Goal: Transaction & Acquisition: Download file/media

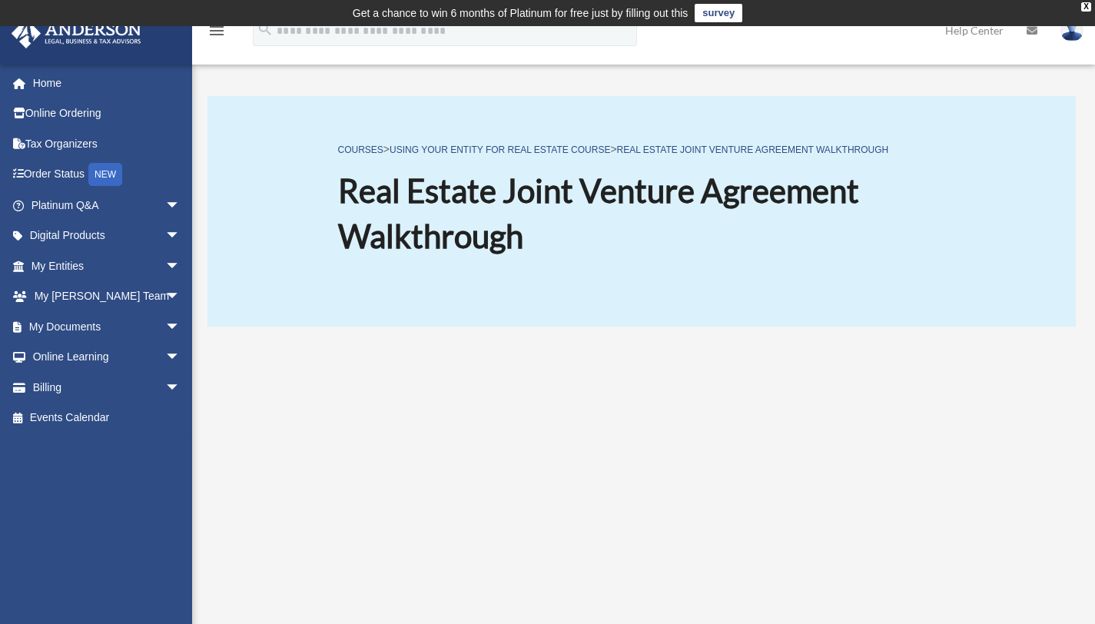
scroll to position [156, 0]
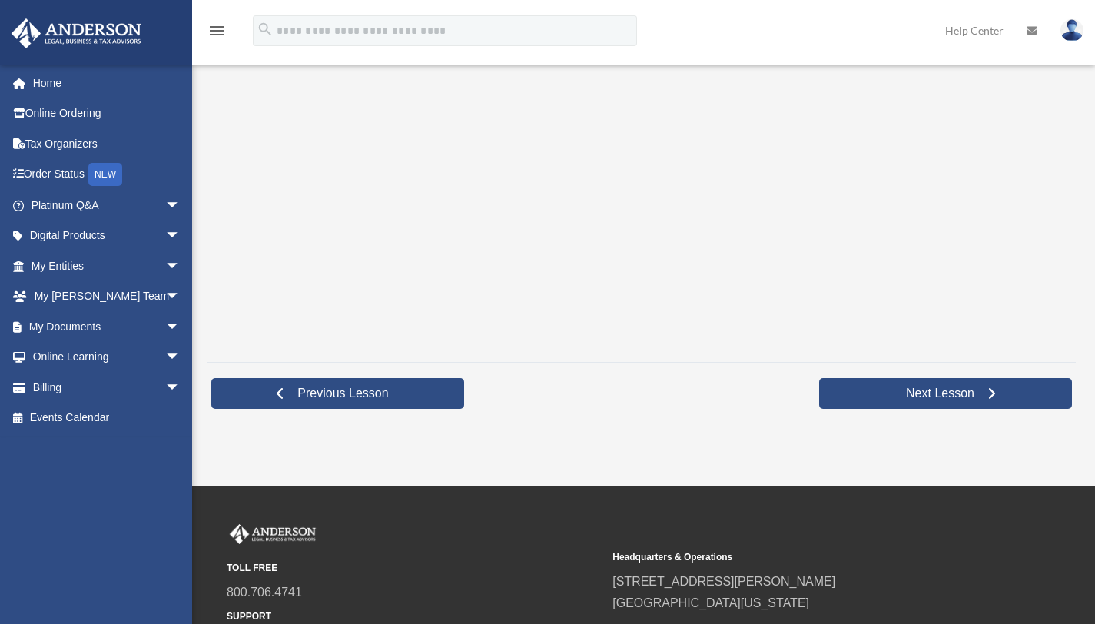
scroll to position [559, 0]
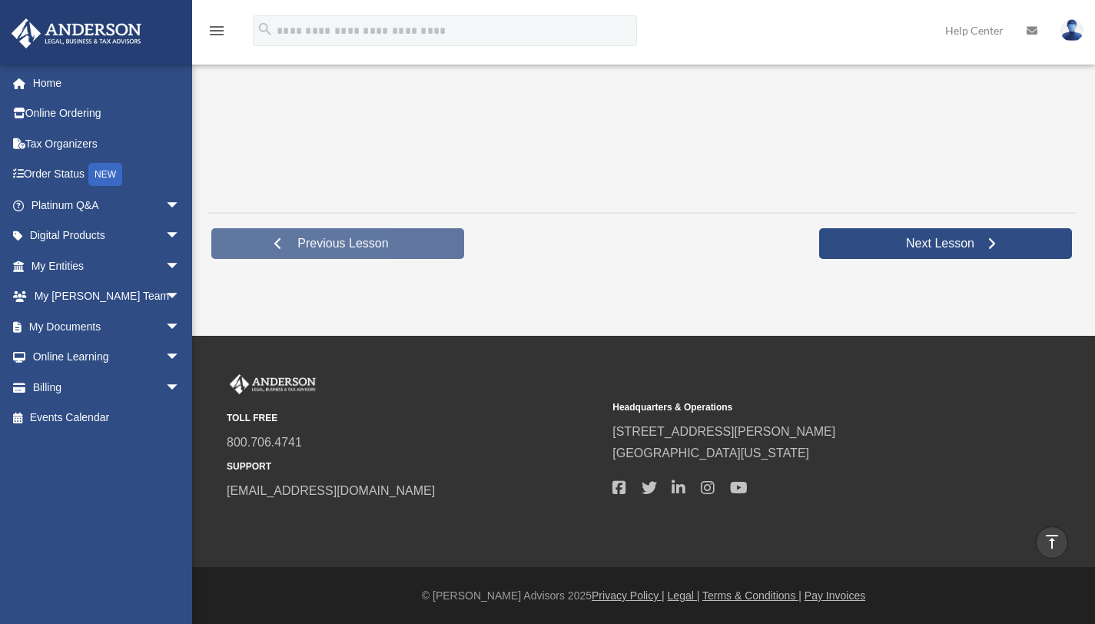
click at [381, 237] on span "Previous Lesson" at bounding box center [342, 243] width 115 height 15
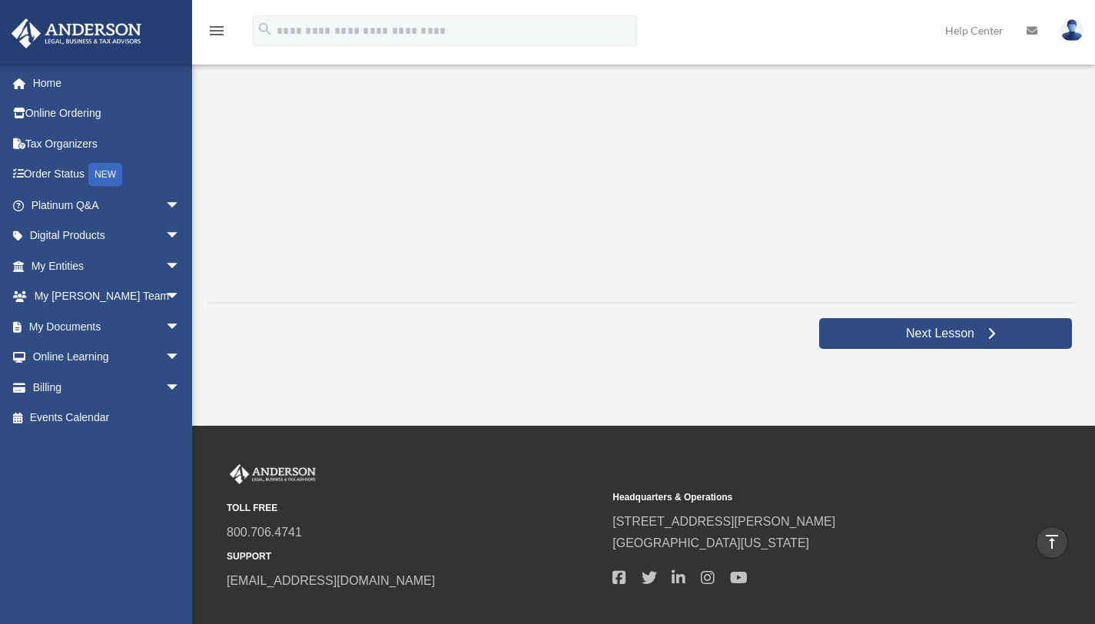
scroll to position [478, 0]
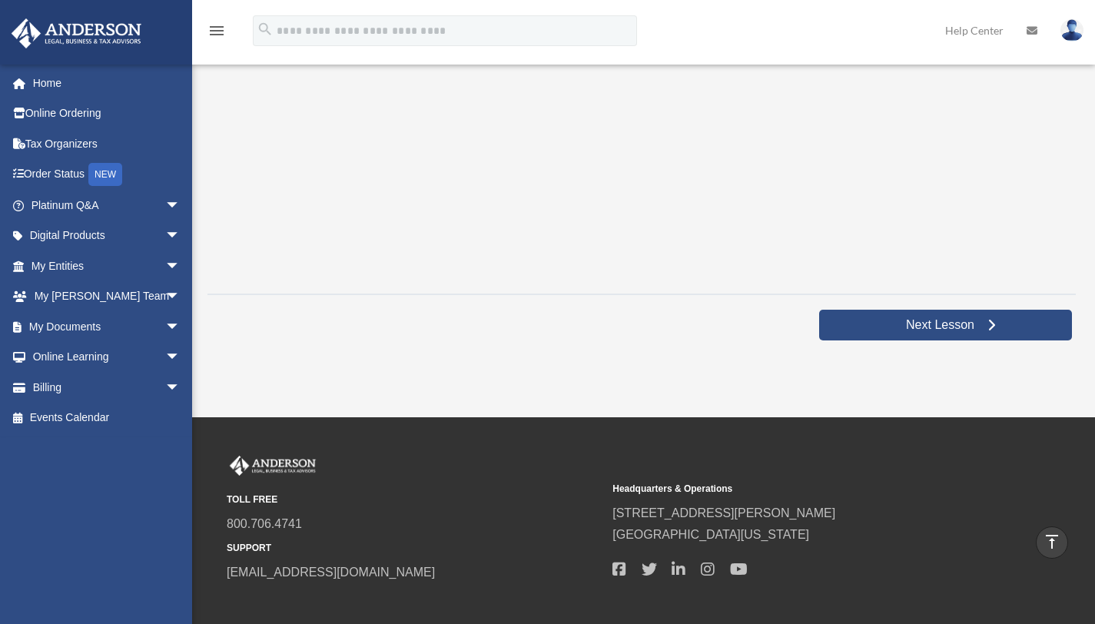
click at [223, 28] on icon "menu" at bounding box center [216, 31] width 18 height 18
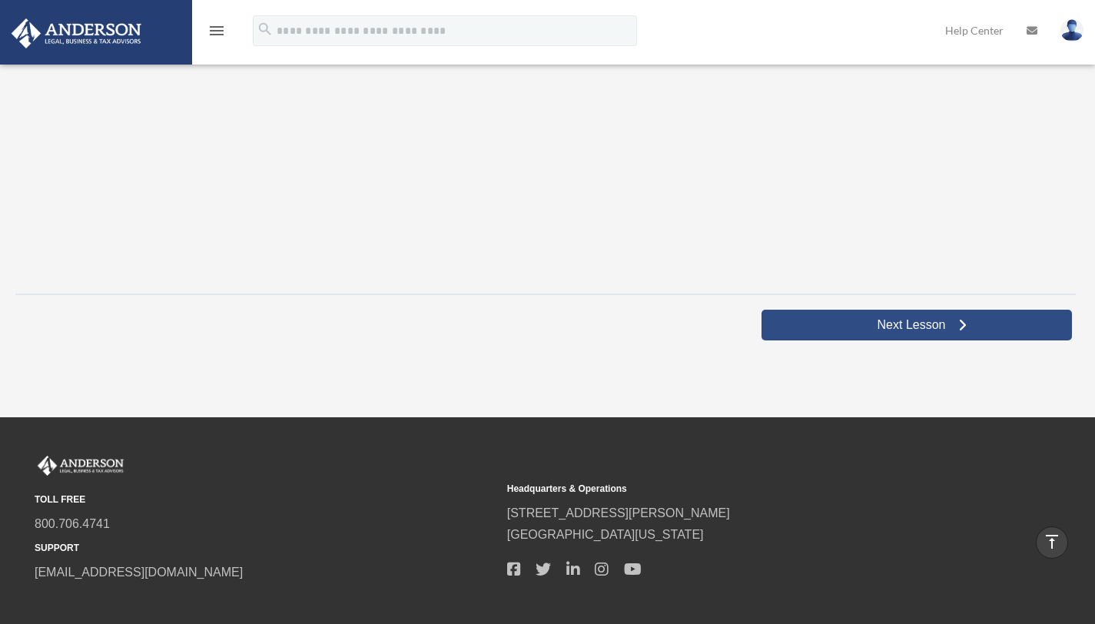
click at [223, 28] on icon "menu" at bounding box center [216, 31] width 18 height 18
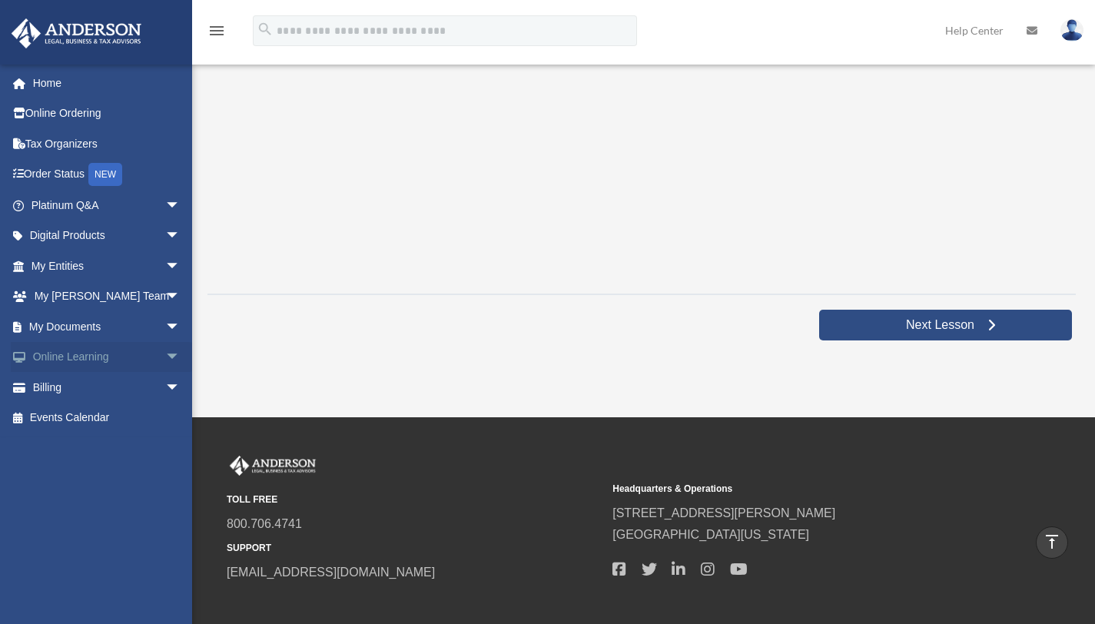
click at [92, 355] on link "Online Learning arrow_drop_down" at bounding box center [107, 357] width 193 height 31
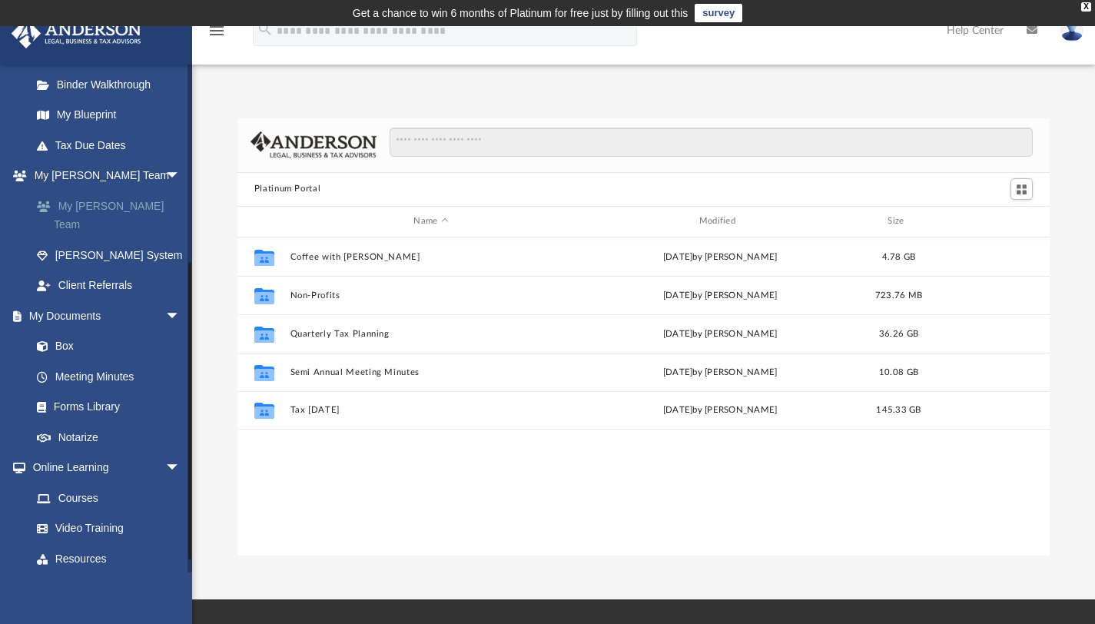
scroll to position [350, 0]
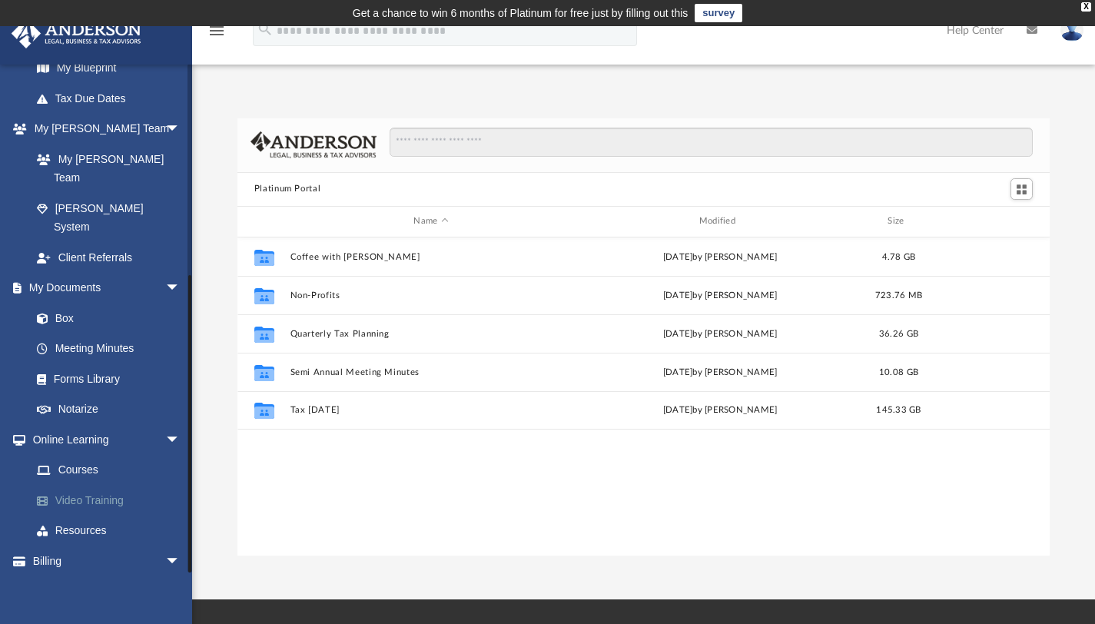
click at [95, 485] on link "Video Training" at bounding box center [113, 500] width 182 height 31
click at [100, 485] on link "Video Training" at bounding box center [113, 500] width 182 height 31
click at [59, 485] on link "Video Training" at bounding box center [113, 500] width 182 height 31
click at [70, 516] on link "Resources" at bounding box center [113, 531] width 182 height 31
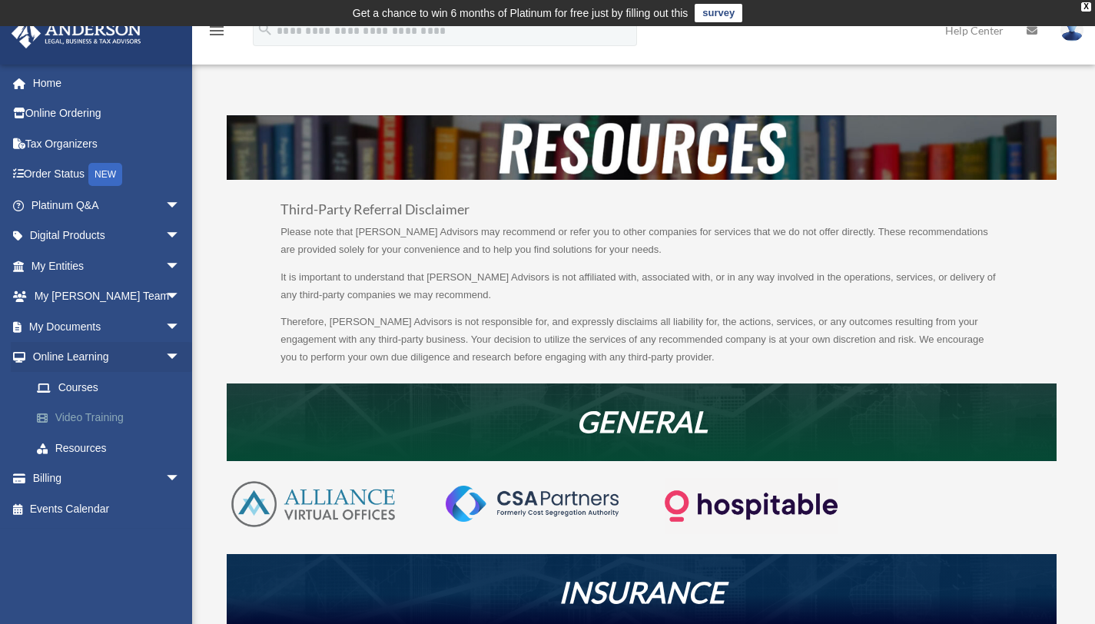
click at [88, 421] on link "Video Training" at bounding box center [113, 418] width 182 height 31
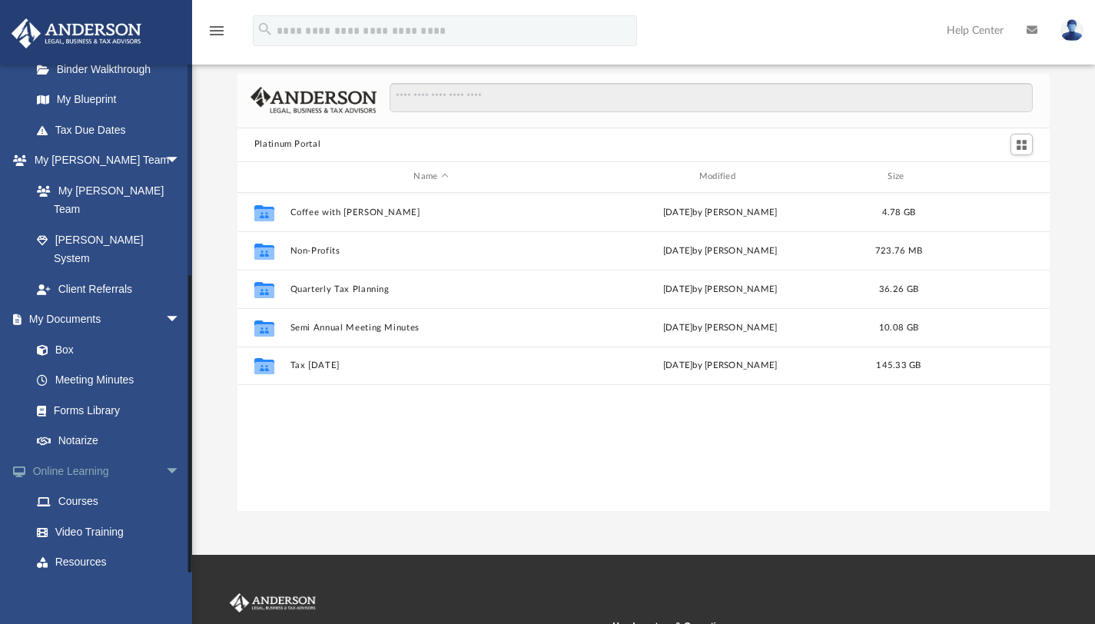
scroll to position [350, 0]
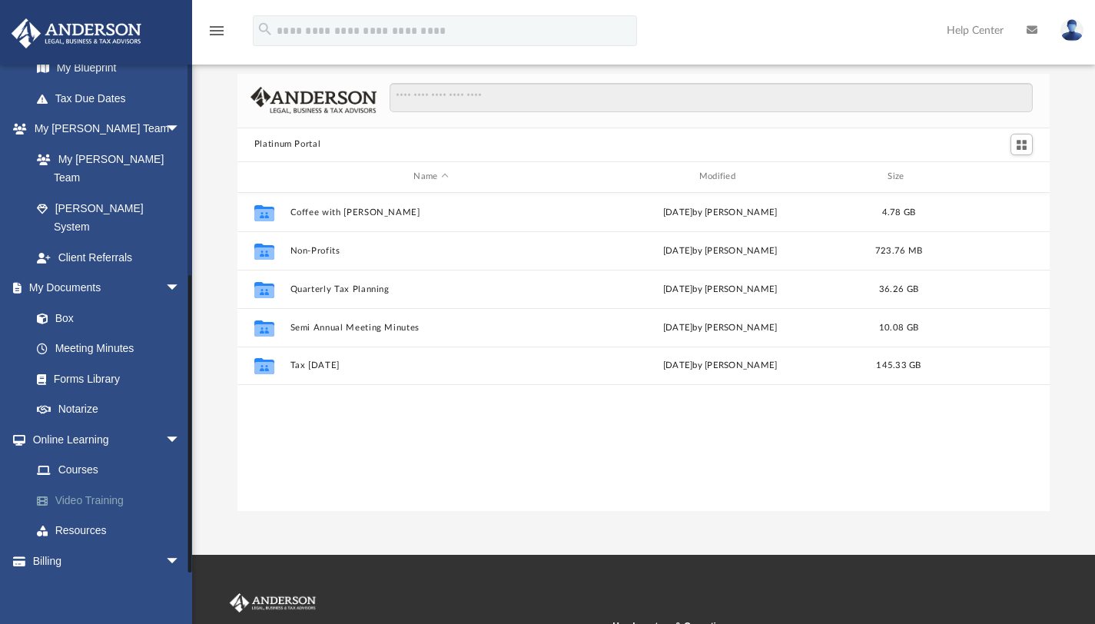
click at [81, 485] on link "Video Training" at bounding box center [113, 500] width 182 height 31
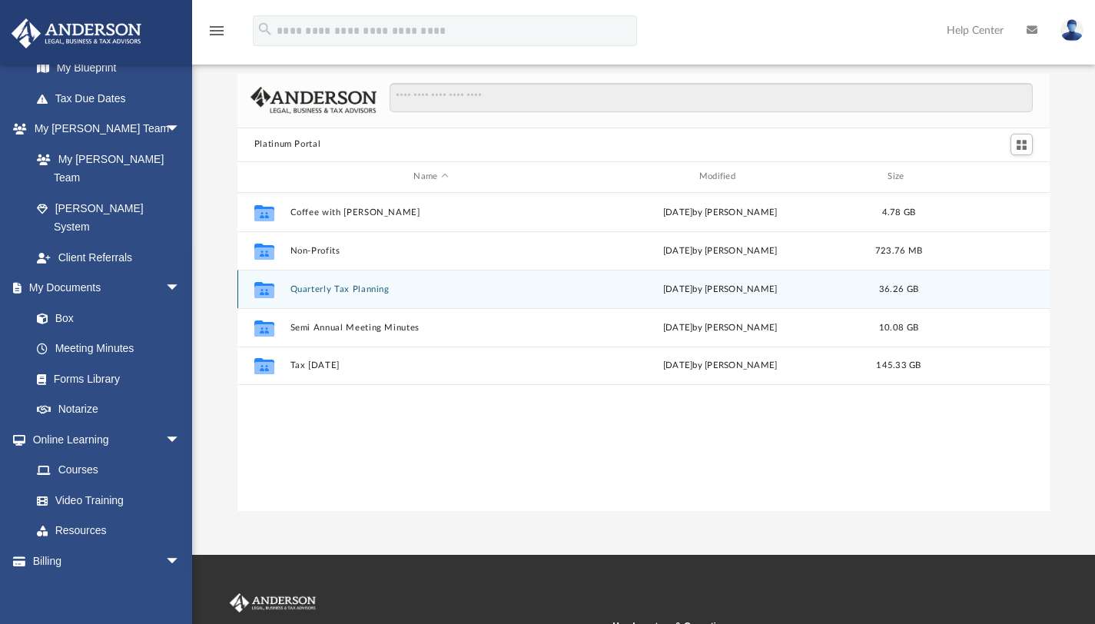
click at [361, 287] on button "Quarterly Tax Planning" at bounding box center [431, 289] width 282 height 10
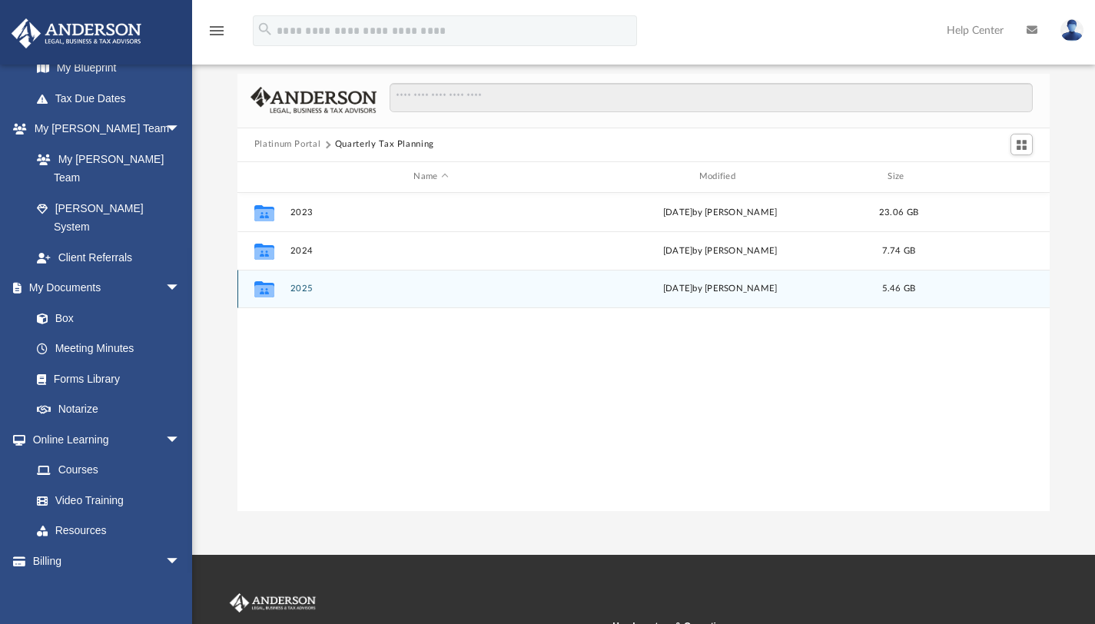
click at [294, 288] on button "2025" at bounding box center [431, 289] width 282 height 10
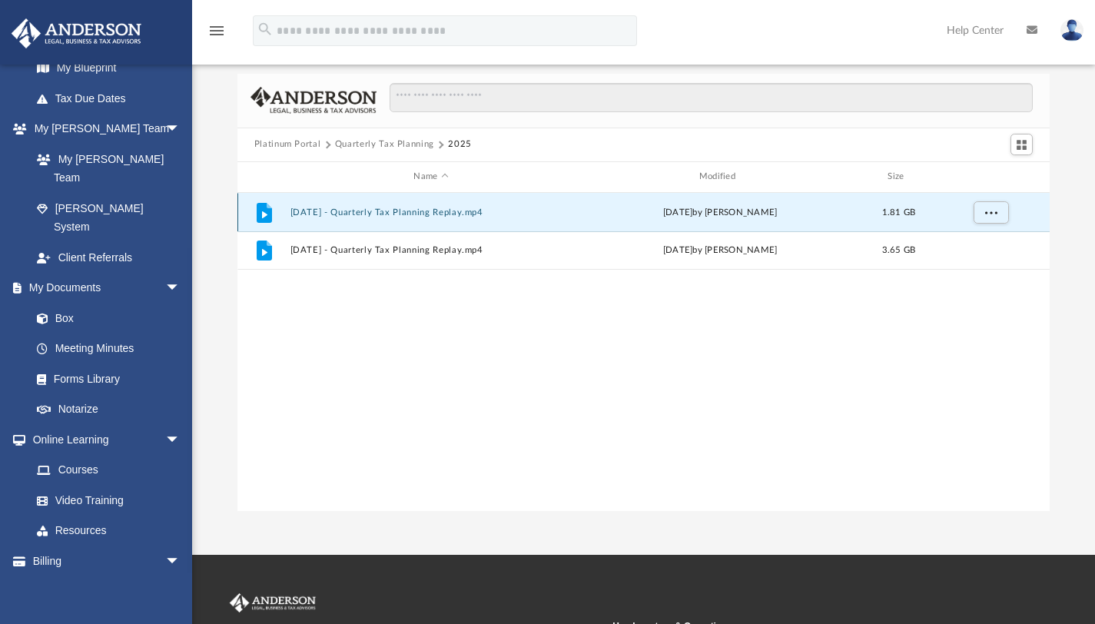
click at [384, 213] on button "[DATE] - Quarterly Tax Planning Replay.mp4" at bounding box center [431, 212] width 282 height 10
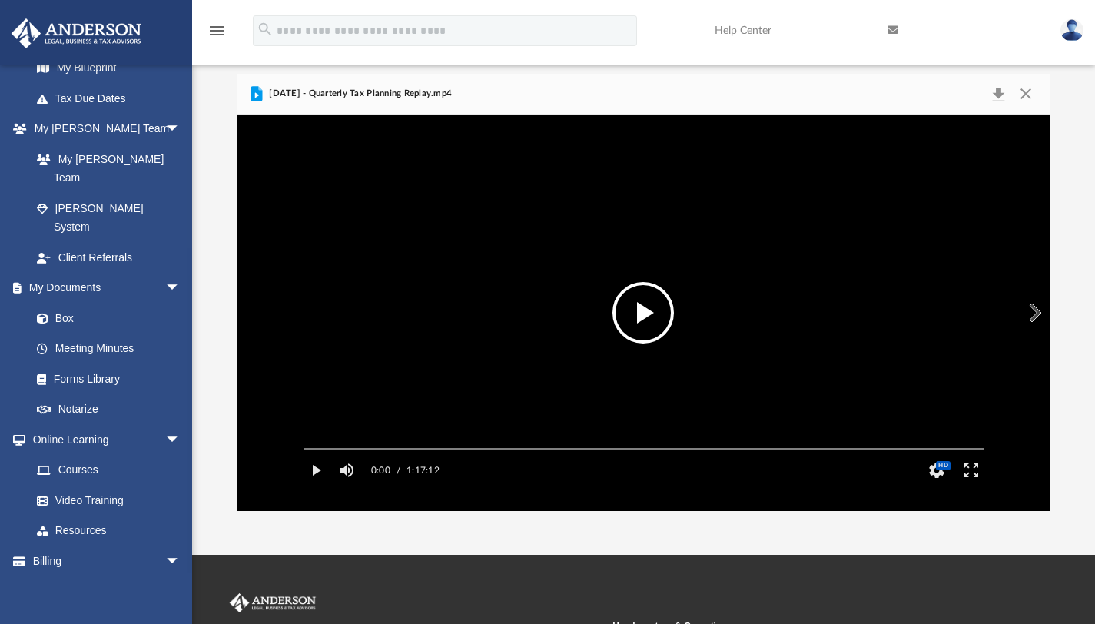
click at [640, 305] on button "File preview" at bounding box center [642, 312] width 61 height 61
